Goal: Task Accomplishment & Management: Use online tool/utility

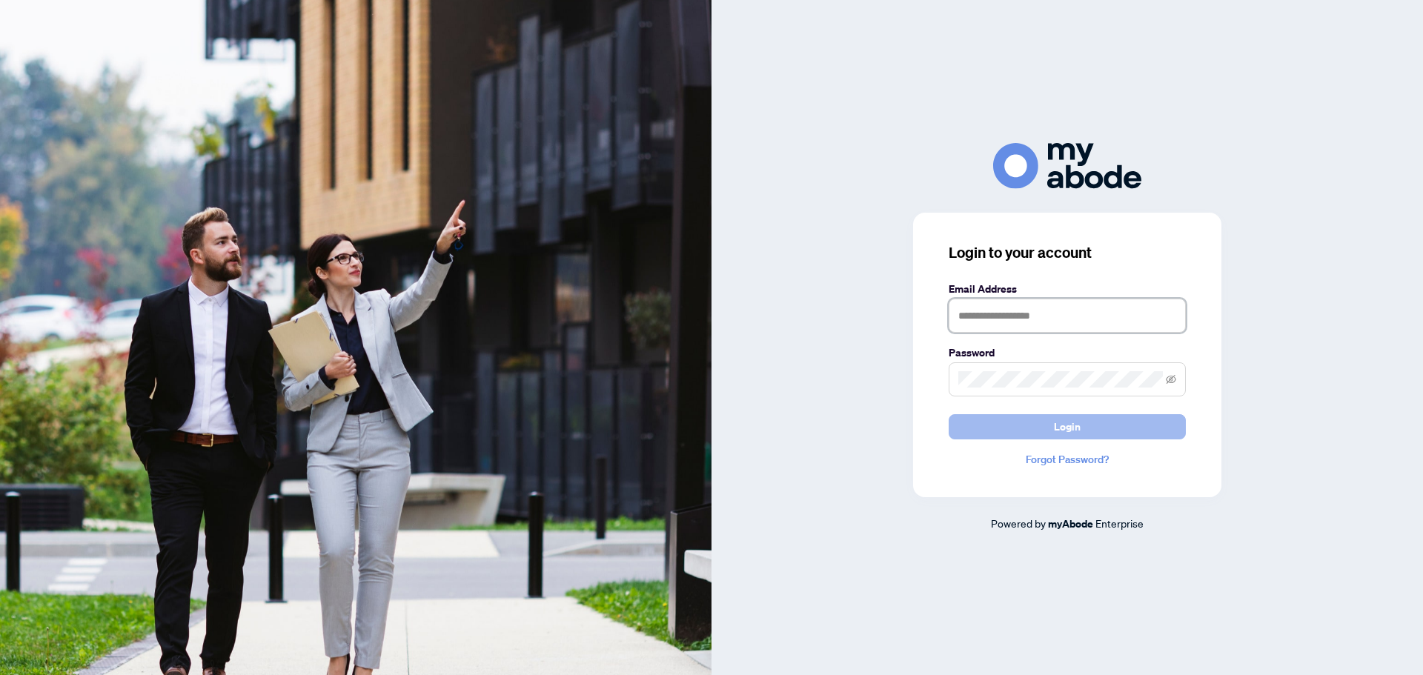
type input "**********"
click at [1061, 432] on span "Login" at bounding box center [1067, 427] width 27 height 24
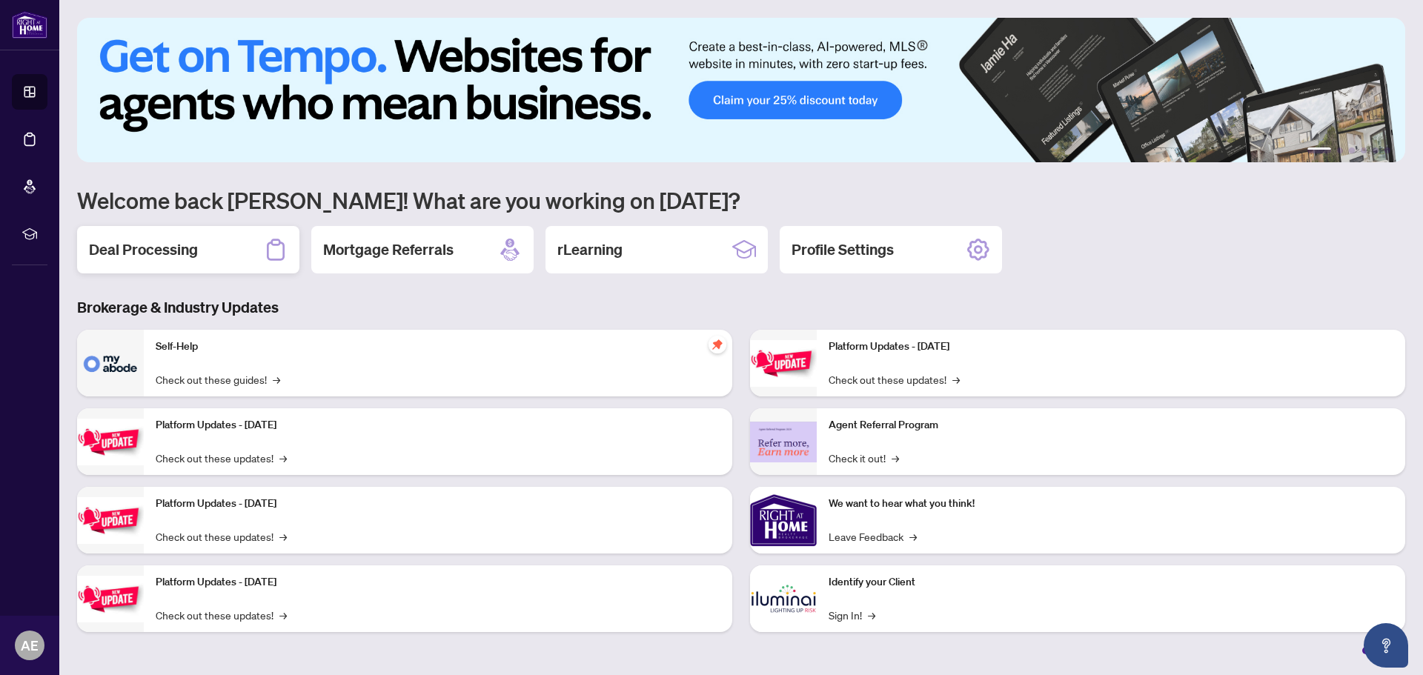
click at [188, 259] on h2 "Deal Processing" at bounding box center [143, 249] width 109 height 21
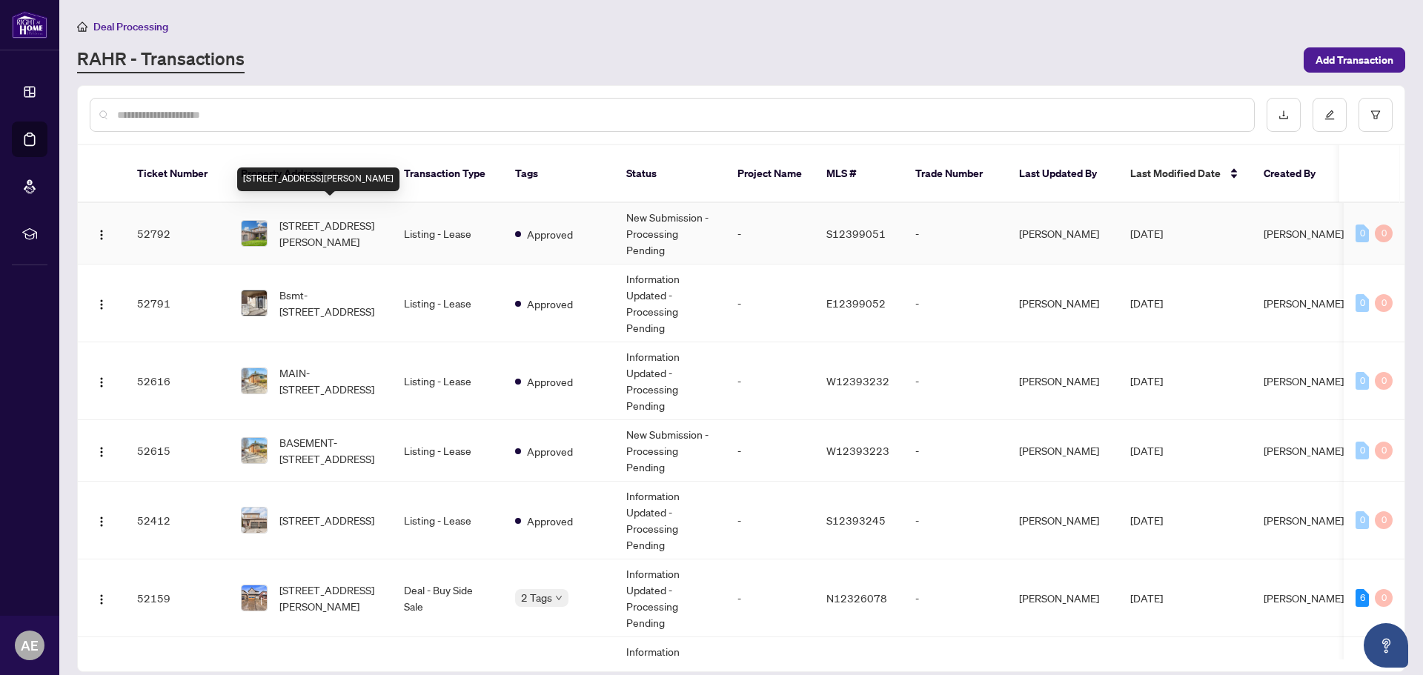
click at [321, 217] on span "36 Knupp Rd, Barrie, Ontario L4N 0P6, Canada" at bounding box center [329, 233] width 101 height 33
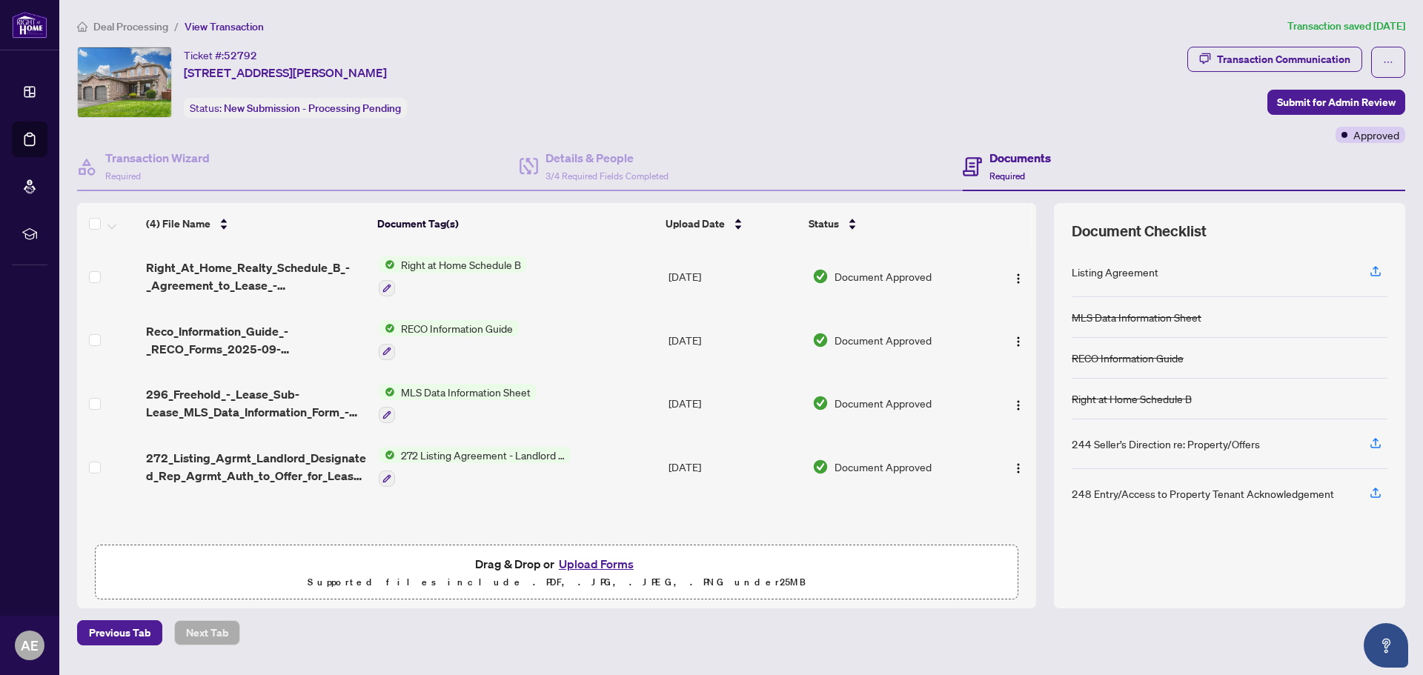
click at [448, 389] on span "MLS Data Information Sheet" at bounding box center [466, 392] width 142 height 16
click at [440, 465] on span "MLS Data Information Sheet" at bounding box center [461, 464] width 142 height 16
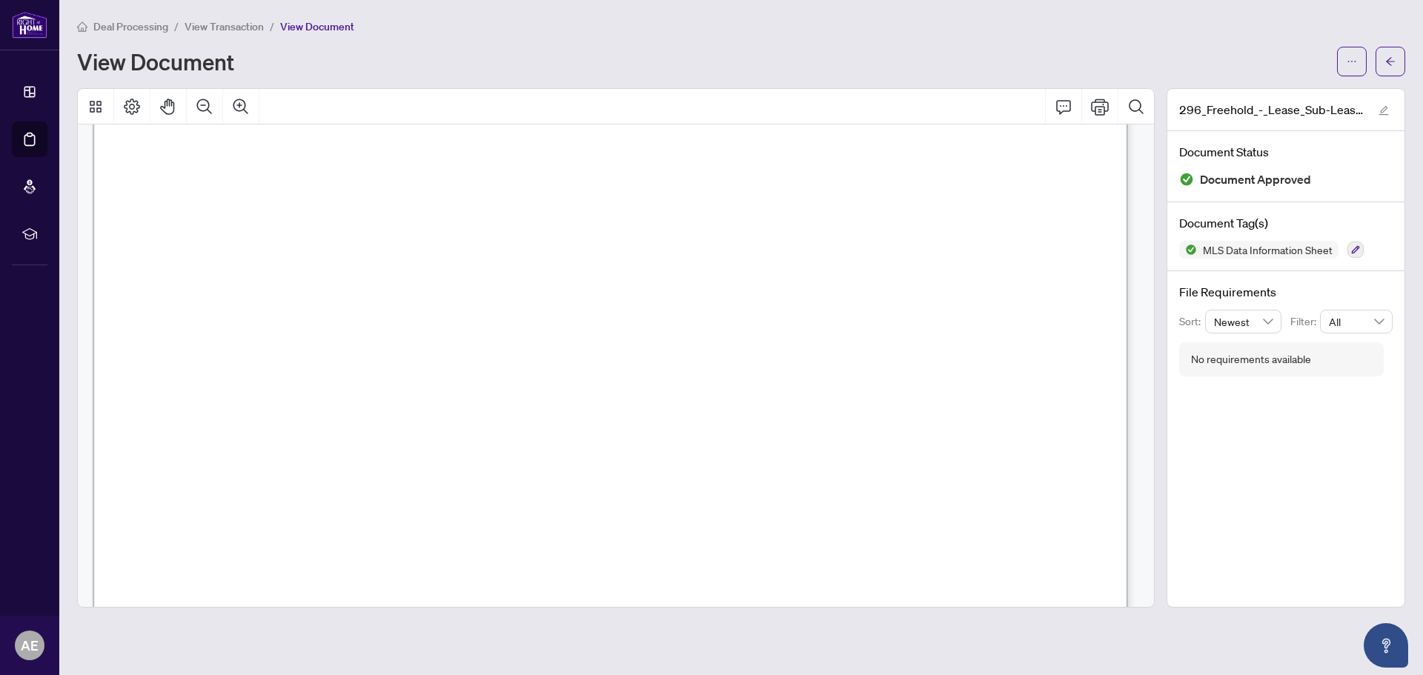
scroll to position [5780, 0]
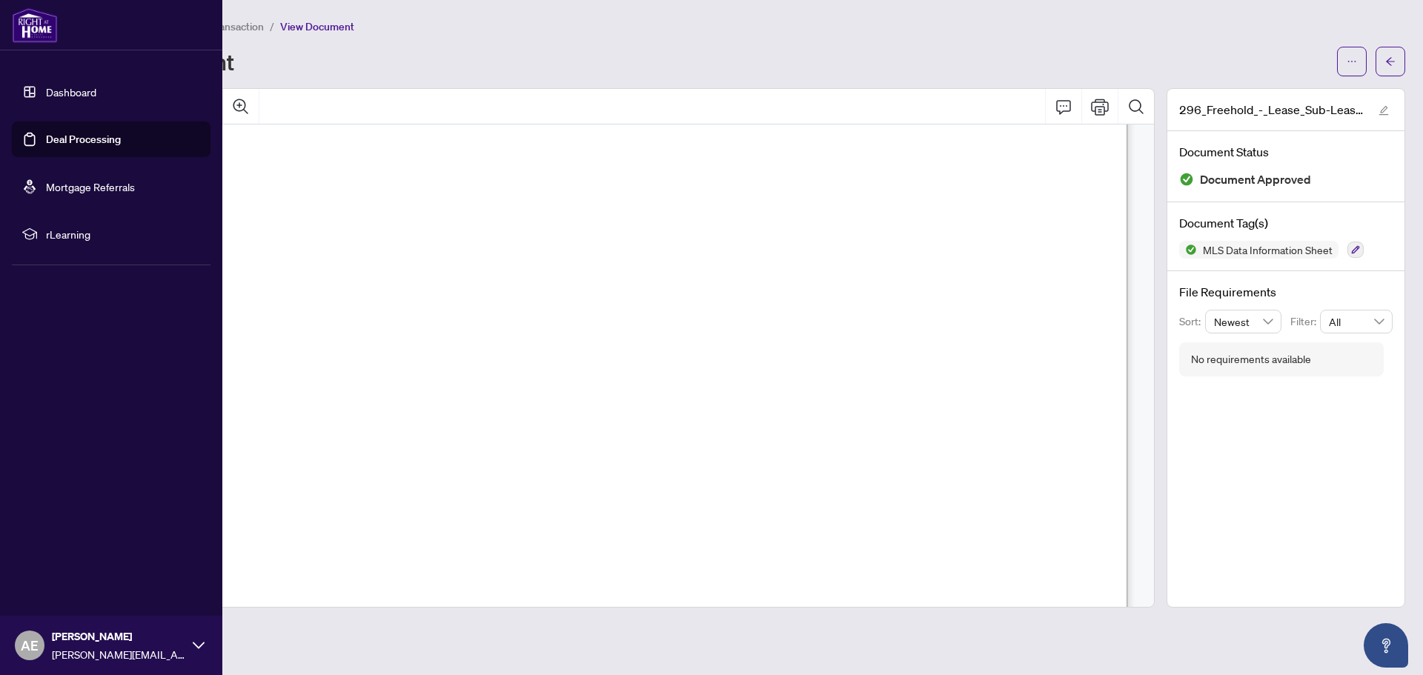
click at [76, 93] on link "Dashboard" at bounding box center [71, 91] width 50 height 13
